Goal: Understand process/instructions

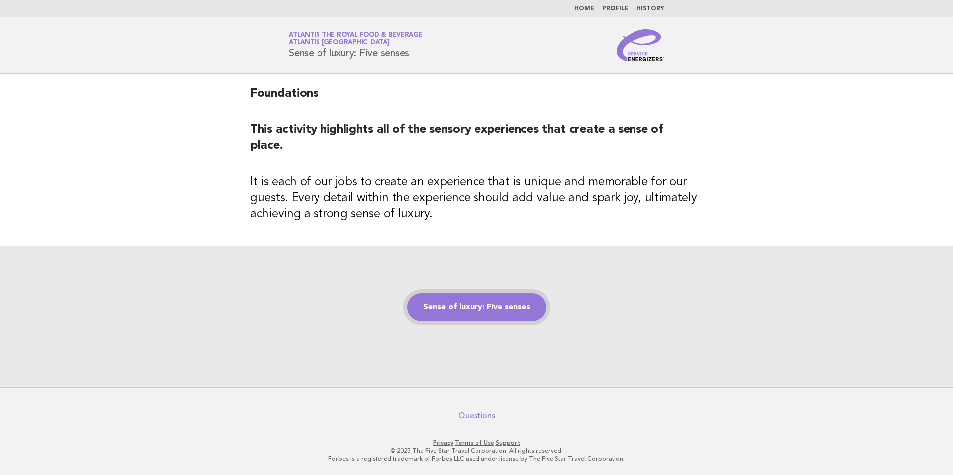
click at [468, 315] on link "Sense of luxury: Five senses" at bounding box center [476, 308] width 139 height 28
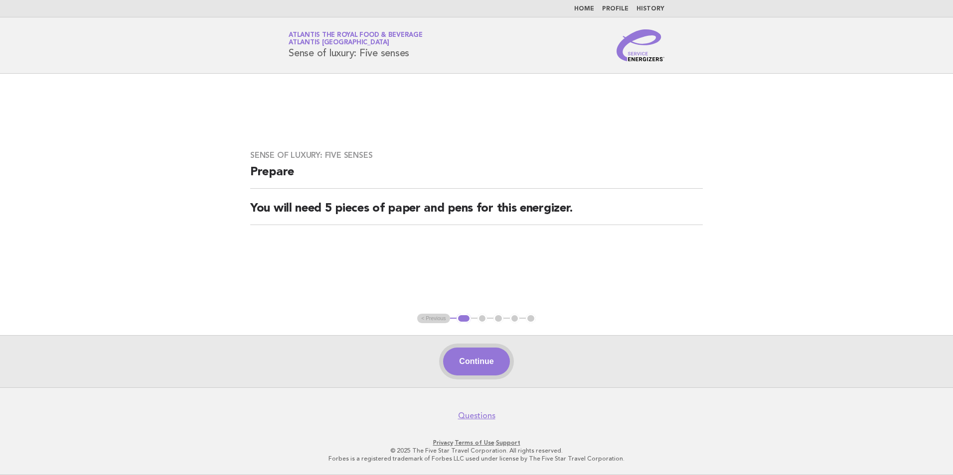
click at [495, 355] on button "Continue" at bounding box center [476, 362] width 66 height 28
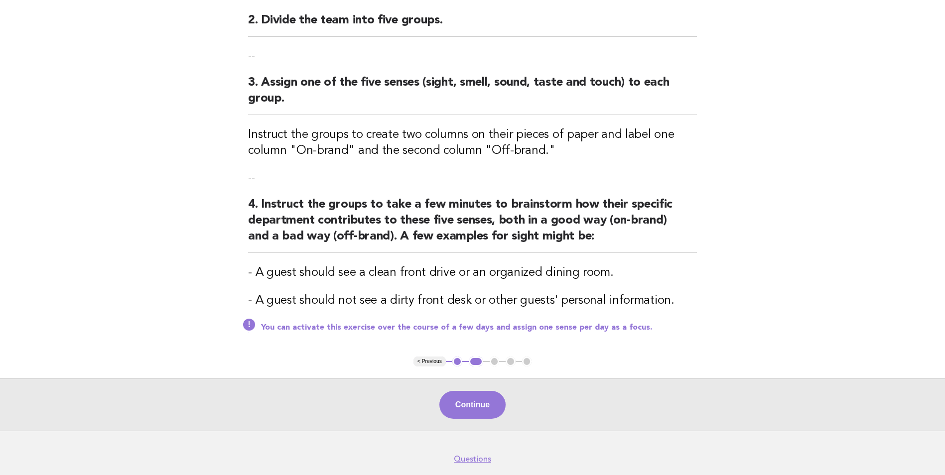
scroll to position [249, 0]
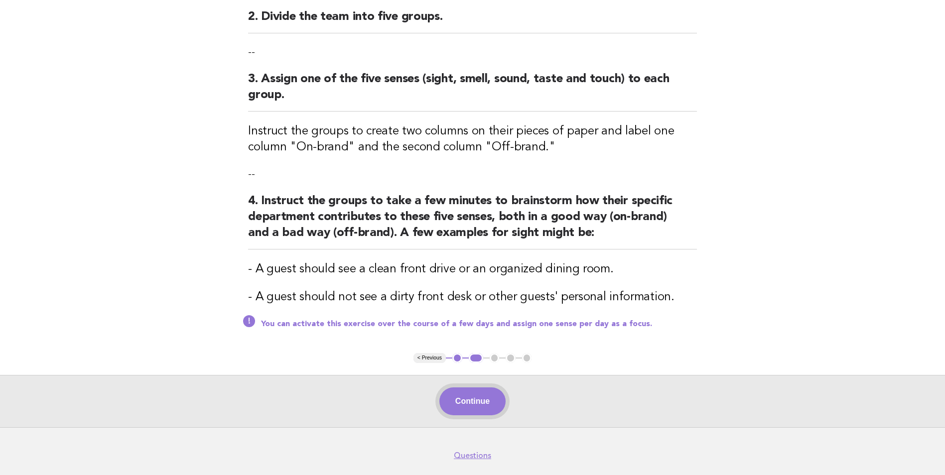
click at [479, 407] on button "Continue" at bounding box center [473, 402] width 66 height 28
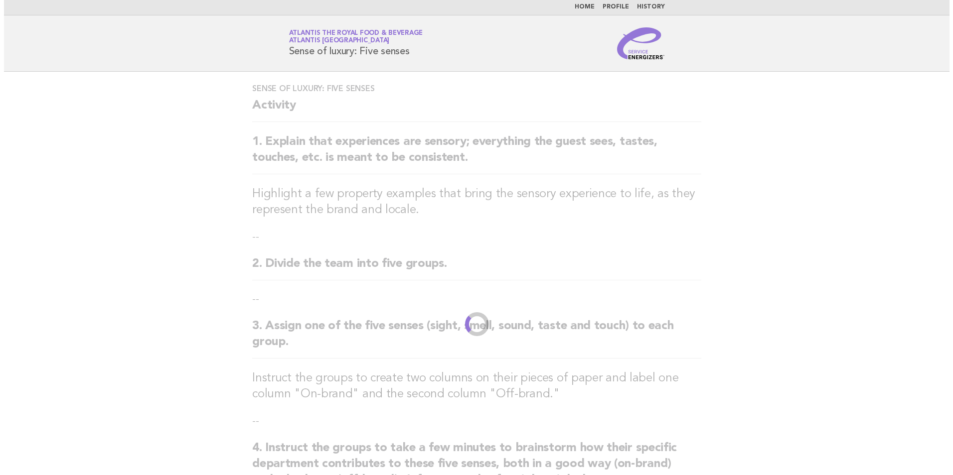
scroll to position [0, 0]
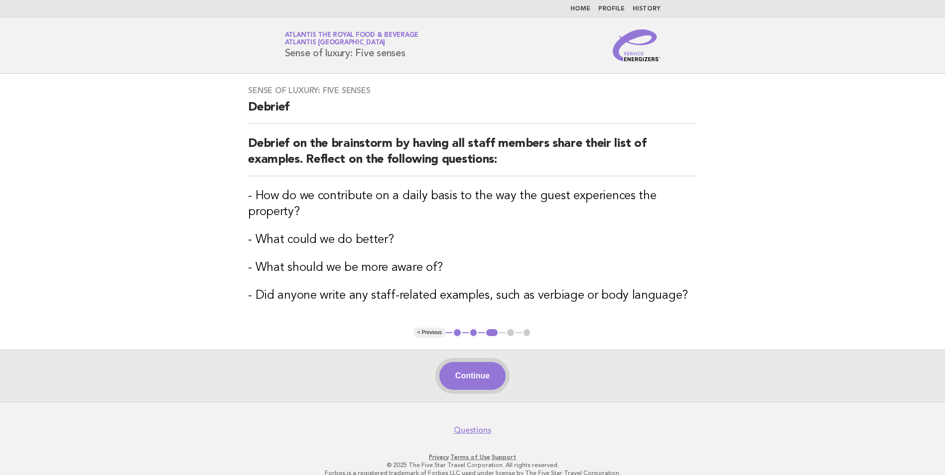
click at [478, 379] on button "Continue" at bounding box center [473, 376] width 66 height 28
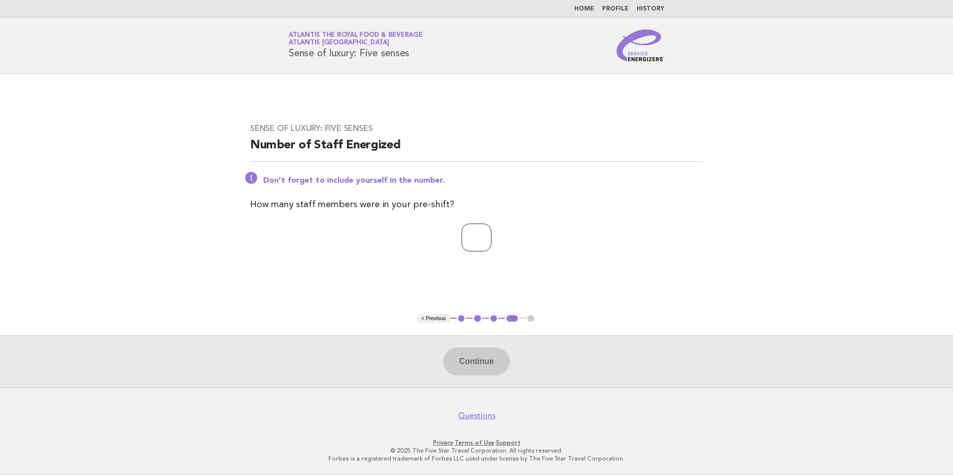
click at [466, 241] on input "number" at bounding box center [476, 238] width 30 height 28
type input "**"
click at [465, 362] on button "Continue" at bounding box center [476, 362] width 66 height 28
